Goal: Task Accomplishment & Management: Complete application form

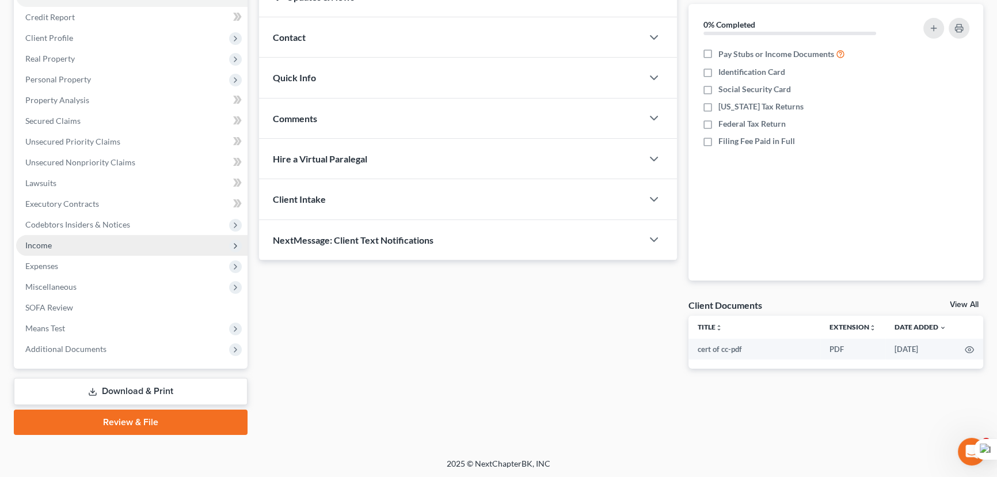
click at [109, 249] on span "Income" at bounding box center [131, 245] width 231 height 21
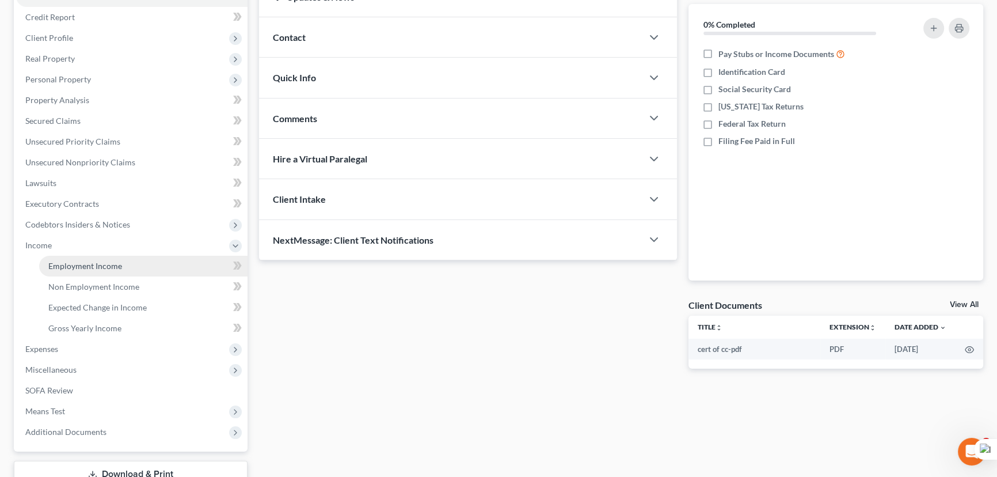
click at [113, 256] on link "Employment Income" at bounding box center [143, 266] width 208 height 21
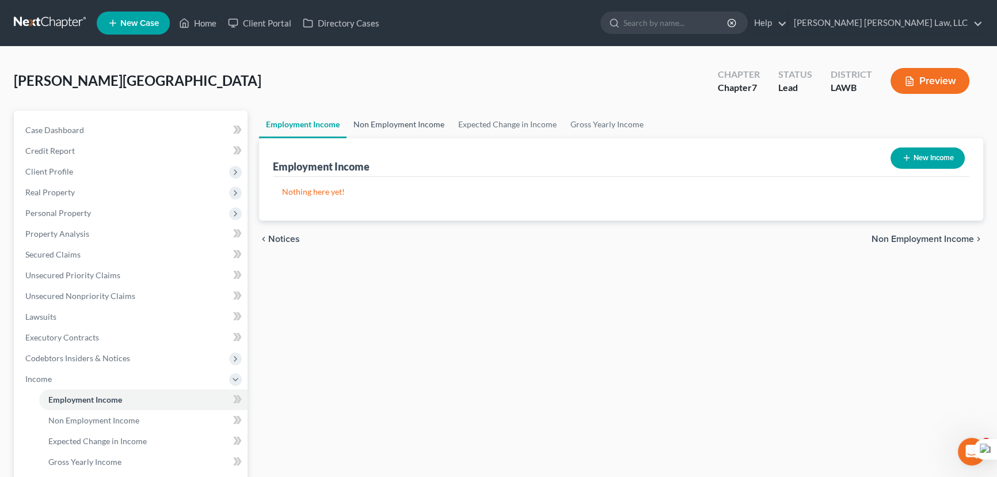
click at [362, 120] on link "Non Employment Income" at bounding box center [399, 125] width 105 height 28
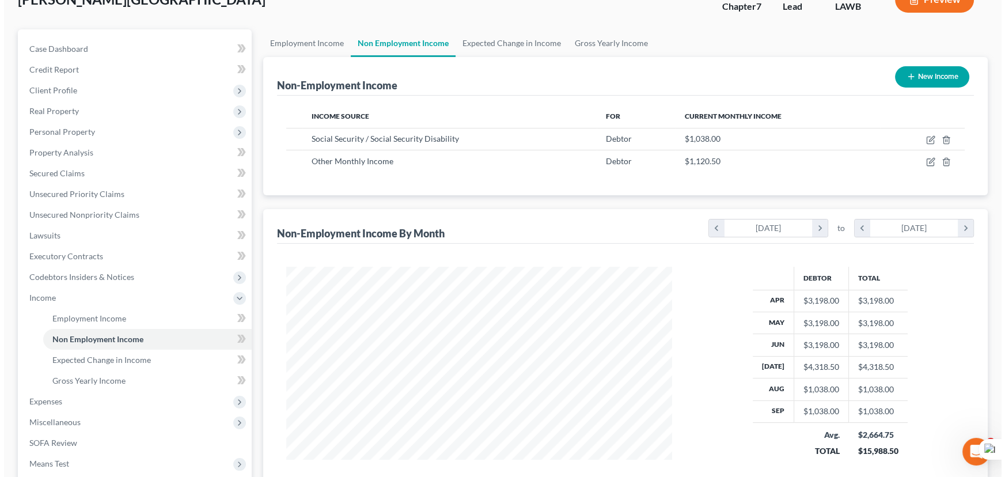
scroll to position [104, 0]
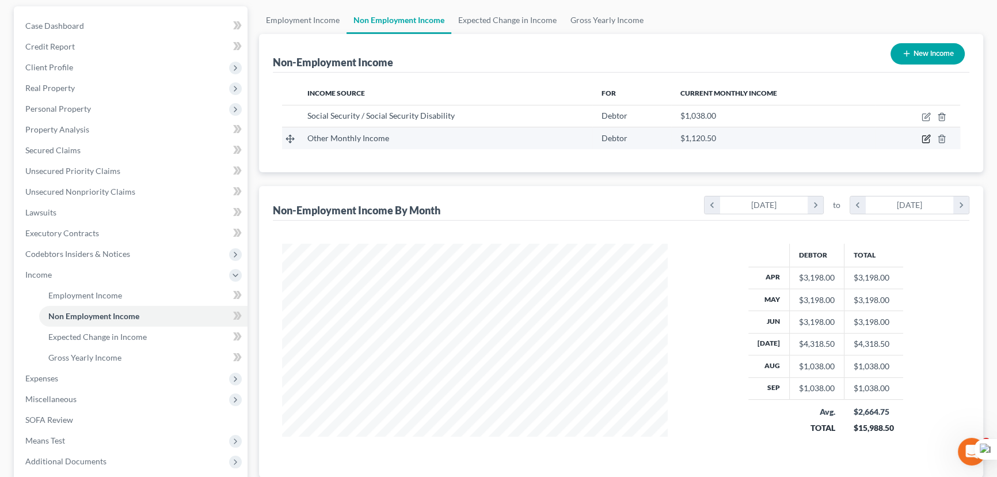
click at [927, 138] on icon "button" at bounding box center [926, 138] width 9 height 9
select select "13"
select select "0"
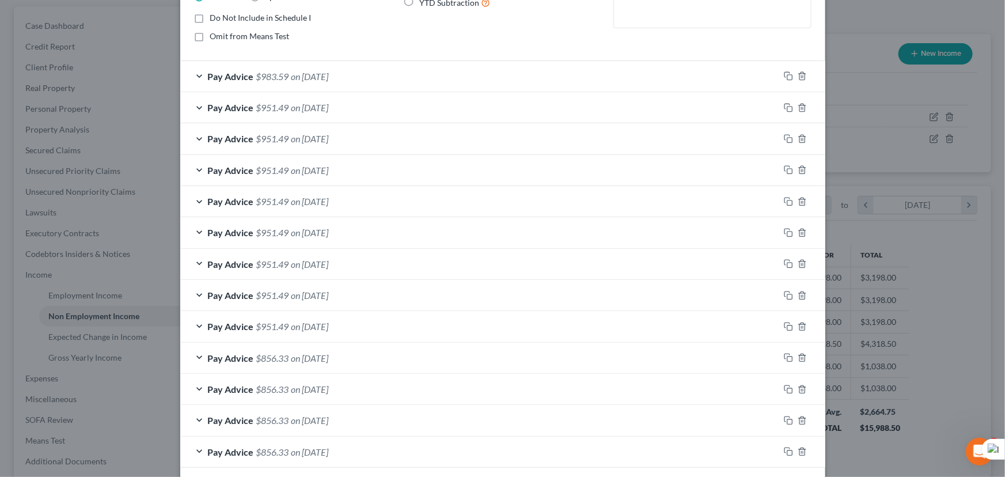
scroll to position [210, 0]
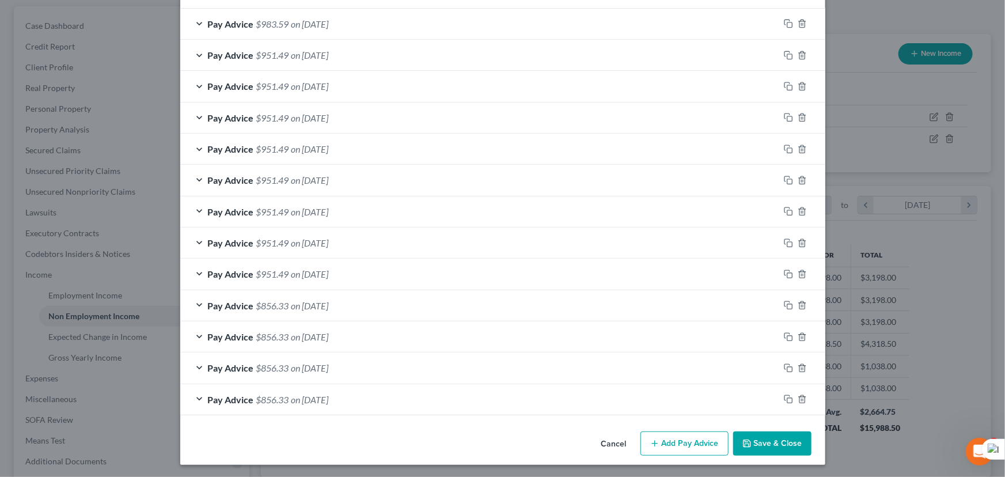
click at [761, 442] on button "Save & Close" at bounding box center [772, 443] width 78 height 24
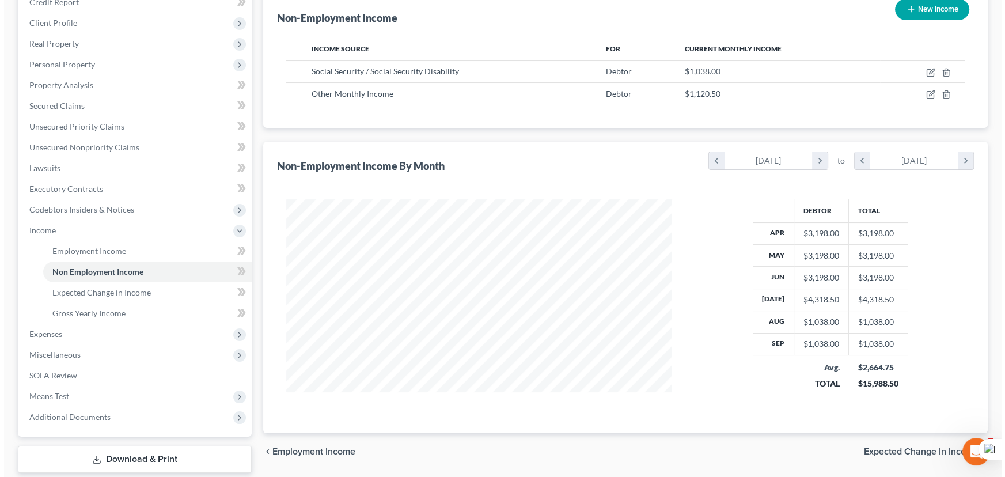
scroll to position [52, 0]
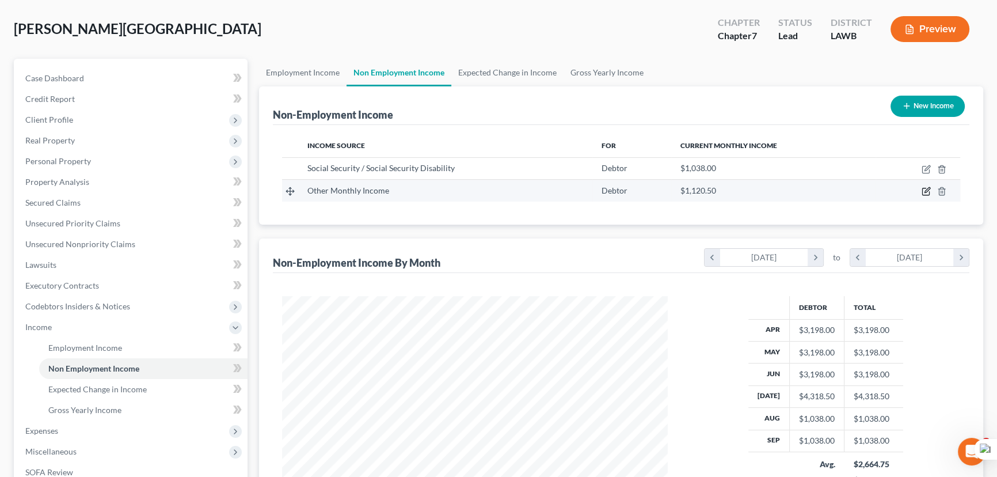
click at [926, 193] on icon "button" at bounding box center [926, 191] width 9 height 9
select select "13"
select select "0"
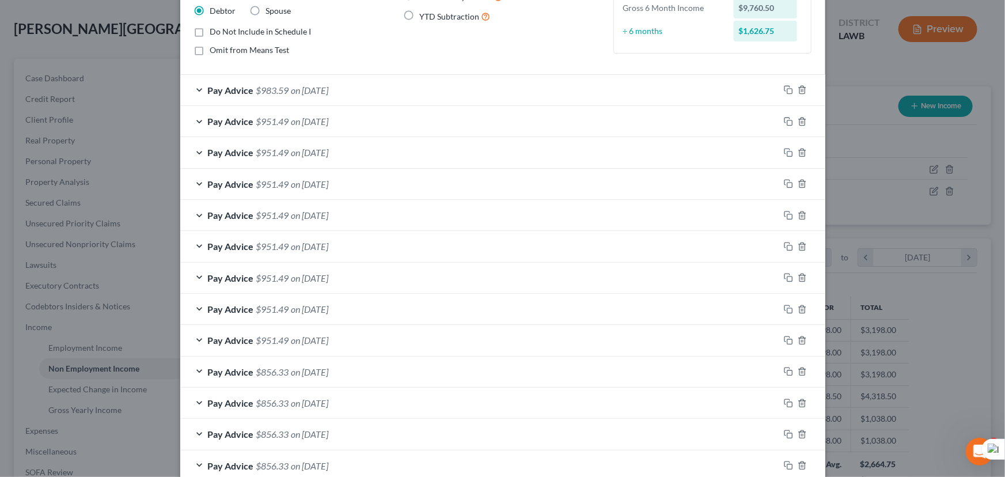
scroll to position [210, 0]
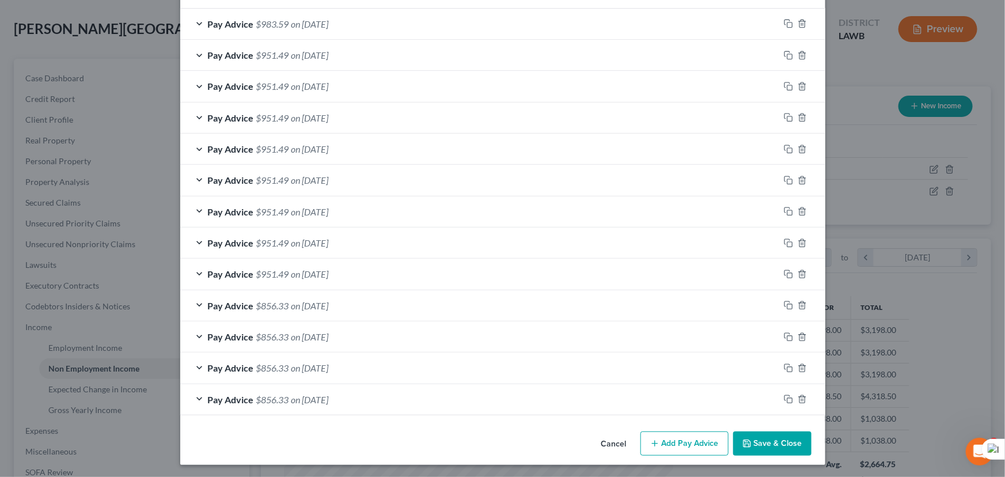
click at [668, 449] on button "Add Pay Advice" at bounding box center [684, 443] width 88 height 24
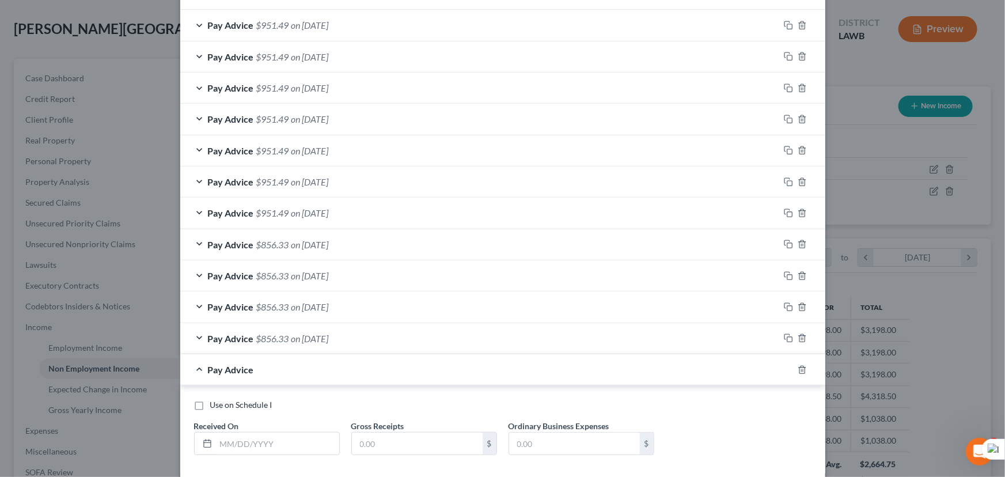
scroll to position [329, 0]
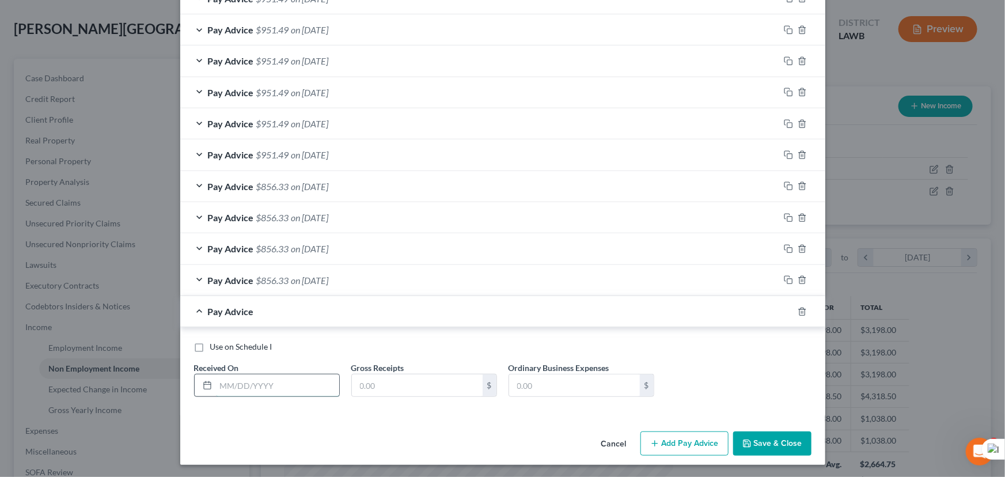
click at [275, 377] on input "text" at bounding box center [277, 385] width 123 height 22
type input "[DATE]"
click at [419, 371] on div "Gross Receipts $" at bounding box center [424, 379] width 157 height 35
click at [409, 405] on div "Use on Schedule I Received On * [DATE] Gross Receipts $ Ordinary Business Expen…" at bounding box center [502, 371] width 645 height 88
click at [411, 386] on input "text" at bounding box center [417, 385] width 131 height 22
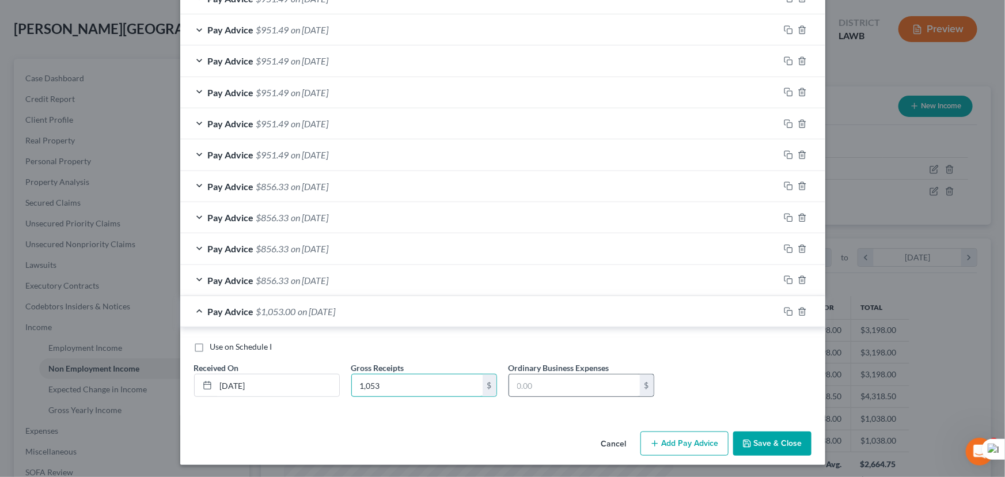
type input "1,053"
click at [566, 394] on div "$" at bounding box center [581, 385] width 146 height 23
click at [546, 382] on input "text" at bounding box center [574, 385] width 131 height 22
type input "134.75"
click at [690, 438] on button "Add Pay Advice" at bounding box center [684, 443] width 88 height 24
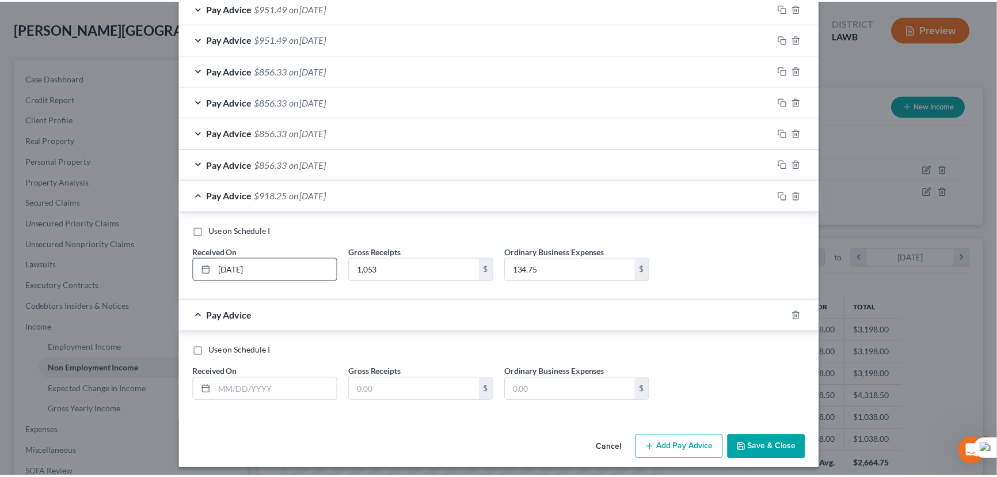
scroll to position [449, 0]
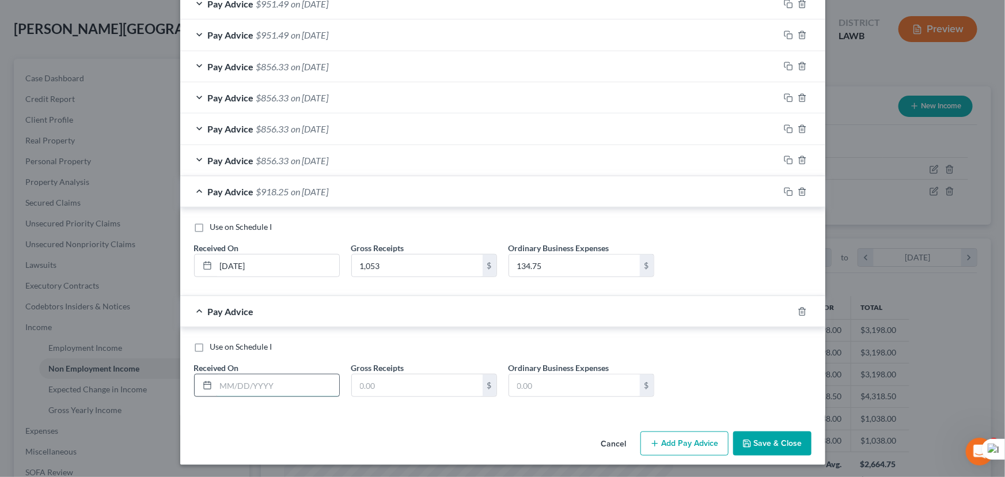
click at [287, 385] on input "text" at bounding box center [277, 385] width 123 height 22
type input "[DATE]"
click at [383, 375] on input "text" at bounding box center [417, 385] width 131 height 22
type input "1,080"
click at [528, 382] on input "text" at bounding box center [574, 385] width 131 height 22
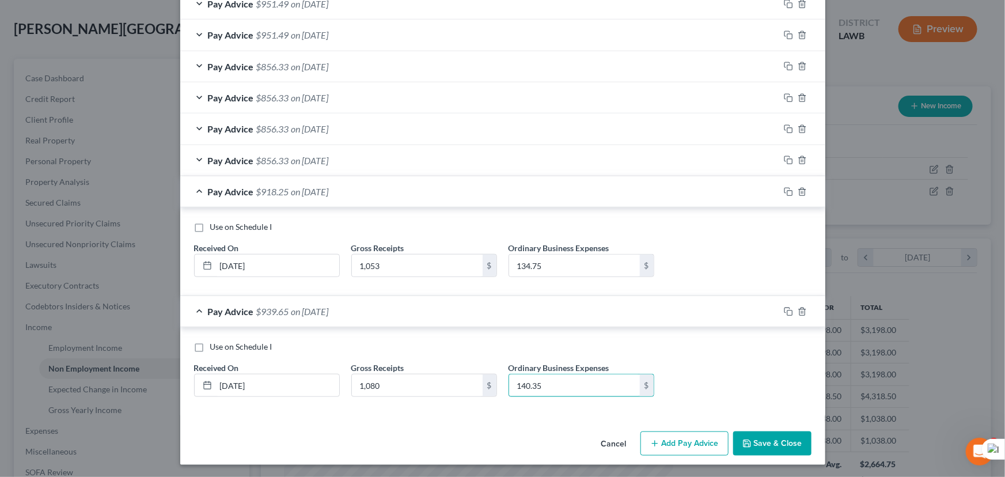
type input "140.35"
click at [784, 441] on button "Save & Close" at bounding box center [772, 443] width 78 height 24
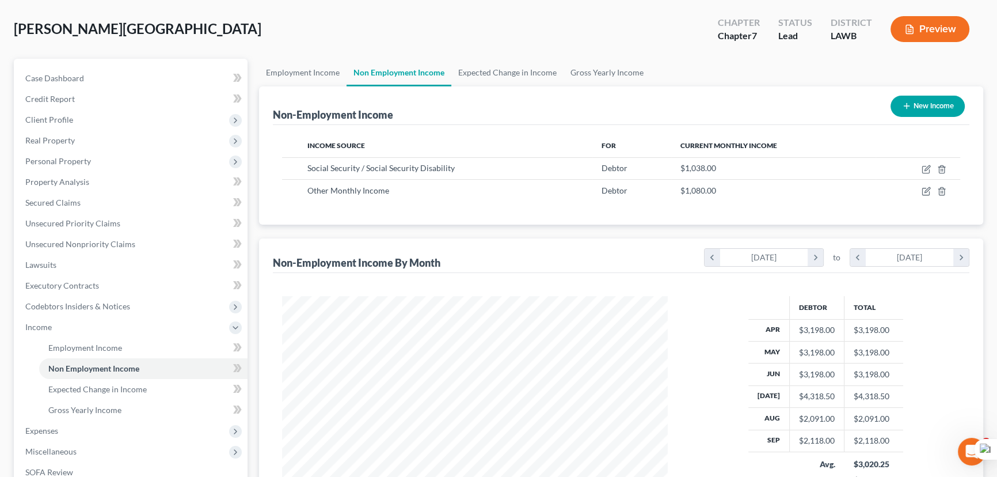
scroll to position [575660, 575457]
click at [167, 157] on span "Personal Property" at bounding box center [131, 161] width 231 height 21
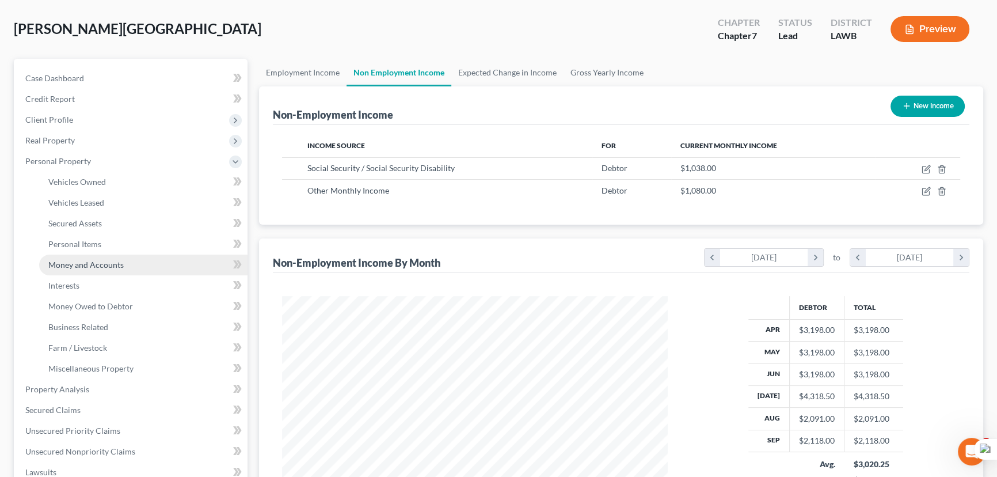
click at [154, 268] on link "Money and Accounts" at bounding box center [143, 265] width 208 height 21
